Goal: Find specific page/section: Find specific page/section

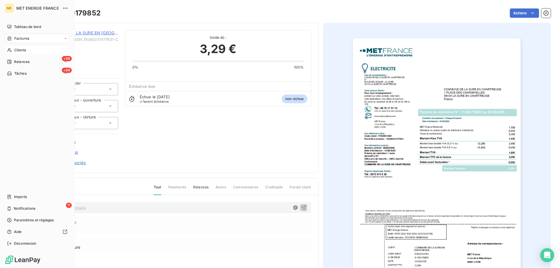
click at [24, 50] on span "Clients" at bounding box center [20, 50] width 12 height 5
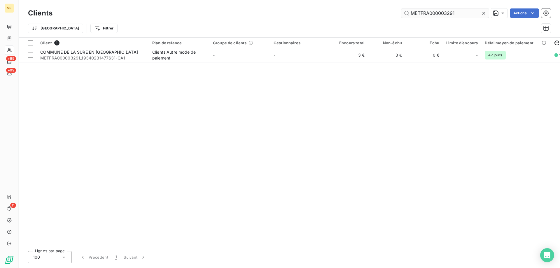
click at [430, 16] on input "METFRA000003291" at bounding box center [445, 12] width 88 height 9
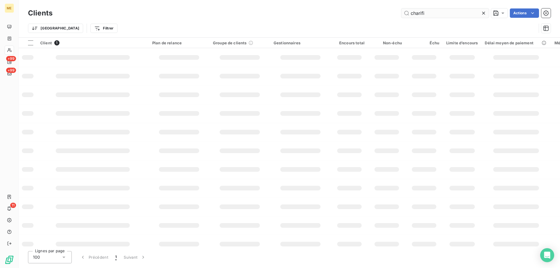
type input "charifi"
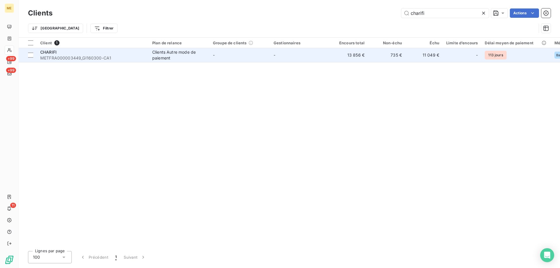
click at [118, 60] on span "METFRA000003449_GI160300-CA1" at bounding box center [92, 58] width 105 height 6
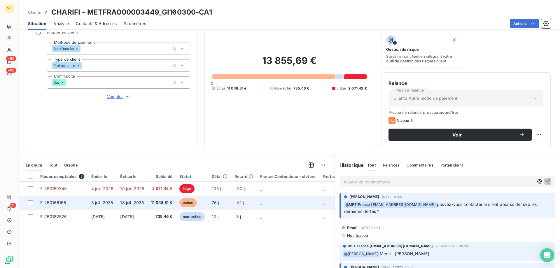
scroll to position [58, 0]
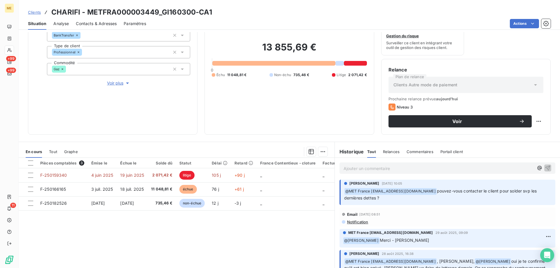
click at [55, 152] on span "Tout" at bounding box center [53, 151] width 8 height 5
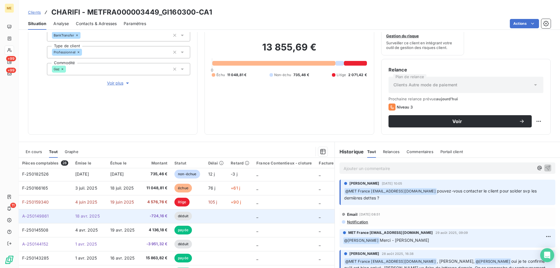
scroll to position [0, 0]
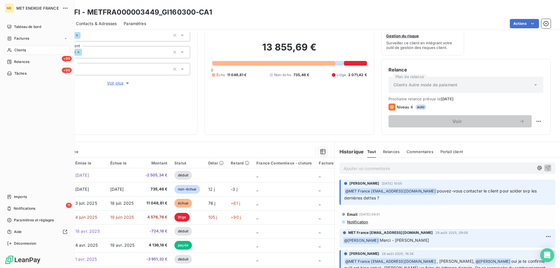
click at [18, 48] on span "Clients" at bounding box center [20, 50] width 12 height 5
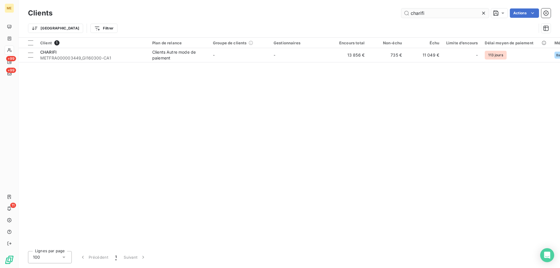
click at [457, 9] on input "charifi" at bounding box center [445, 12] width 88 height 9
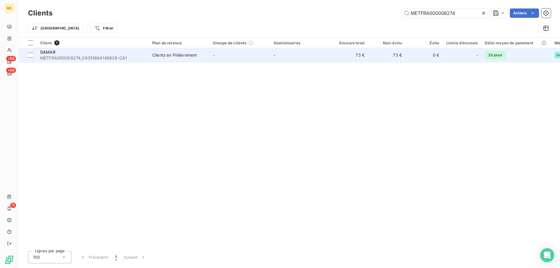
type input "METFRA000008274"
click at [78, 59] on span "METFRA000008274_09351664149828-CA1" at bounding box center [92, 58] width 105 height 6
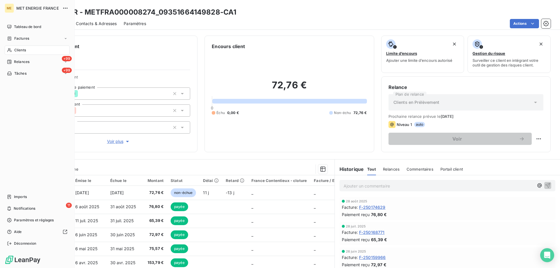
click at [31, 50] on div "Clients" at bounding box center [37, 50] width 65 height 9
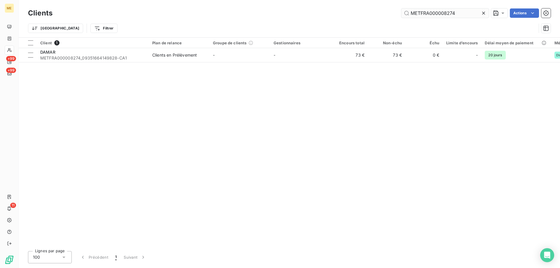
click at [435, 11] on input "METFRA000008274" at bounding box center [445, 12] width 88 height 9
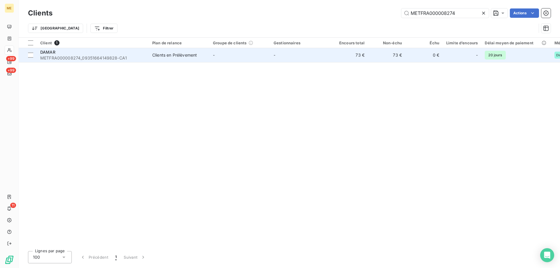
click at [95, 52] on div "DAMAR" at bounding box center [92, 52] width 105 height 6
